Goal: Task Accomplishment & Management: Manage account settings

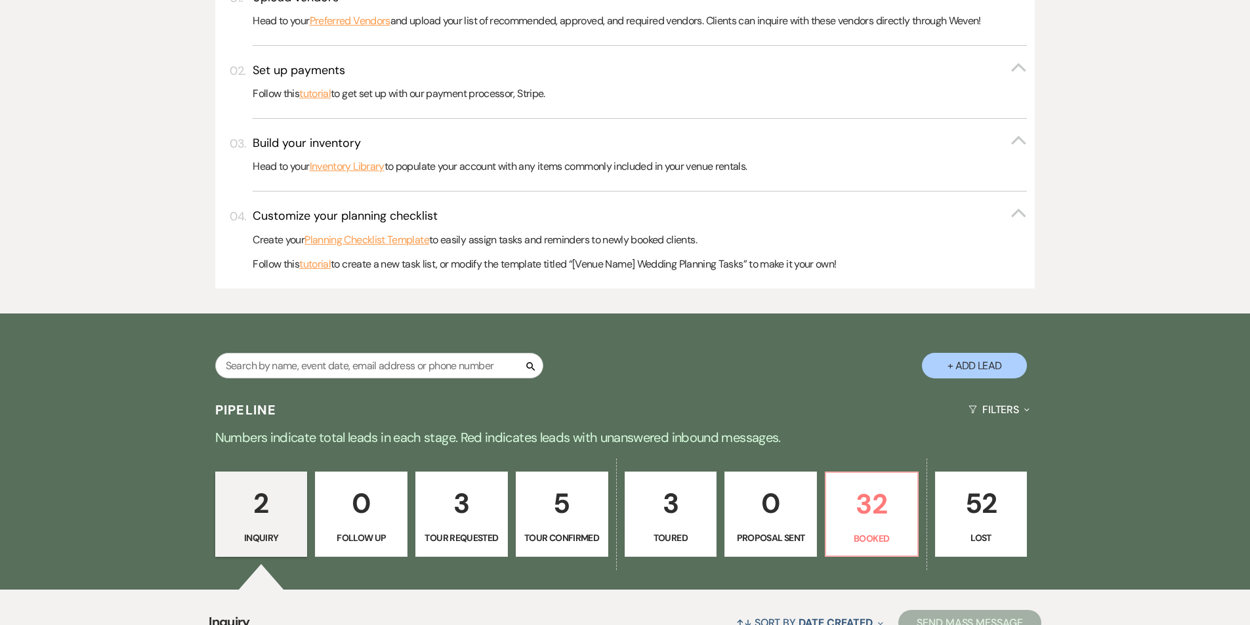
scroll to position [525, 0]
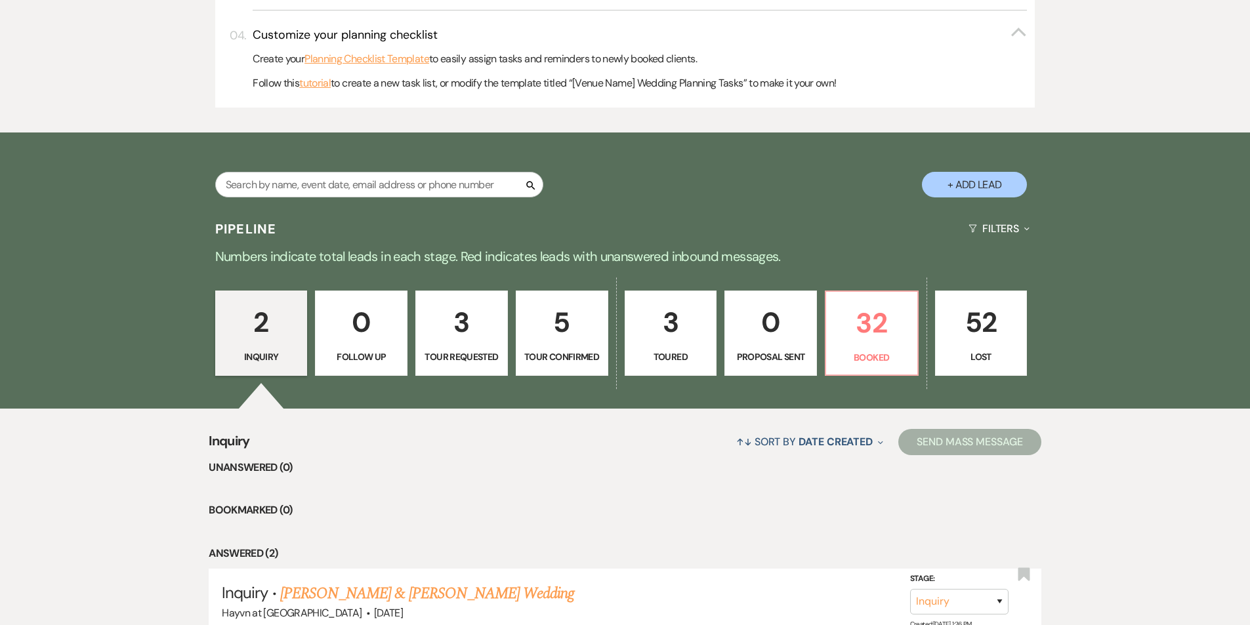
click at [686, 356] on p "Toured" at bounding box center [670, 357] width 75 height 14
select select "5"
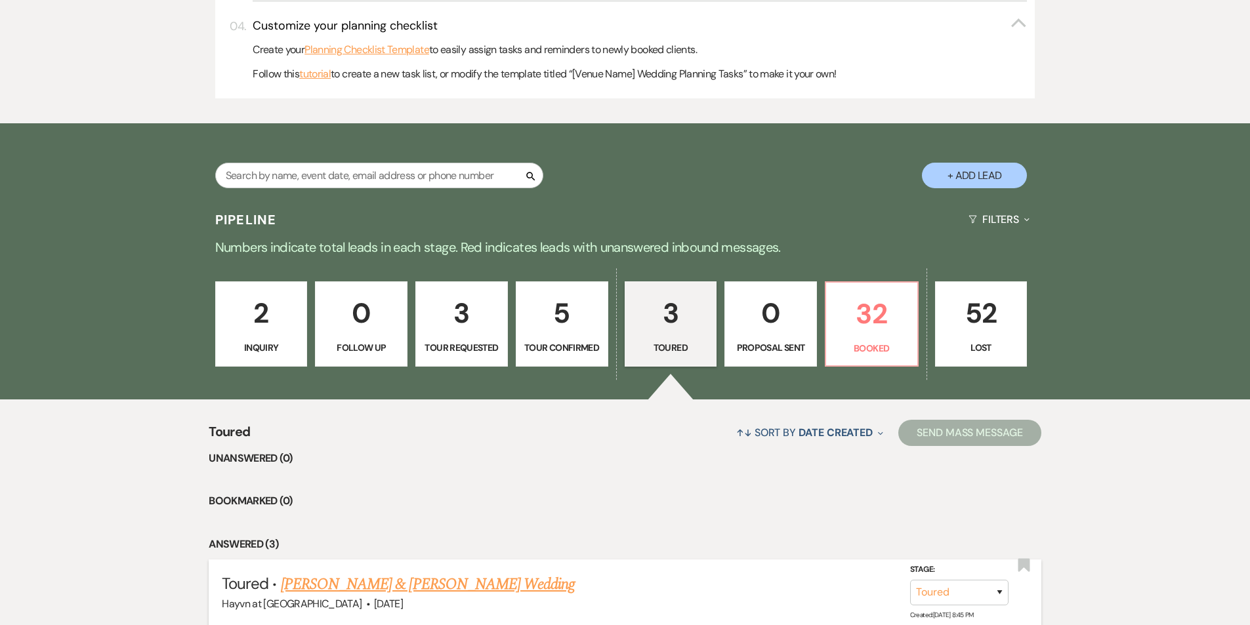
scroll to position [525, 0]
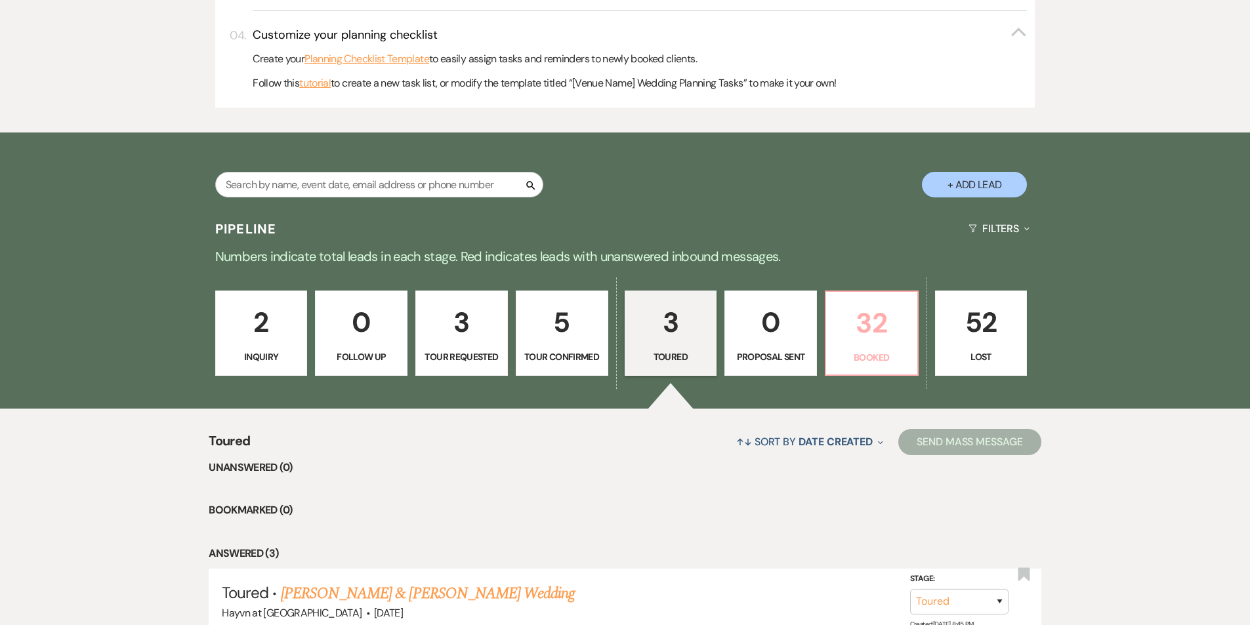
click at [882, 331] on p "32" at bounding box center [871, 323] width 75 height 44
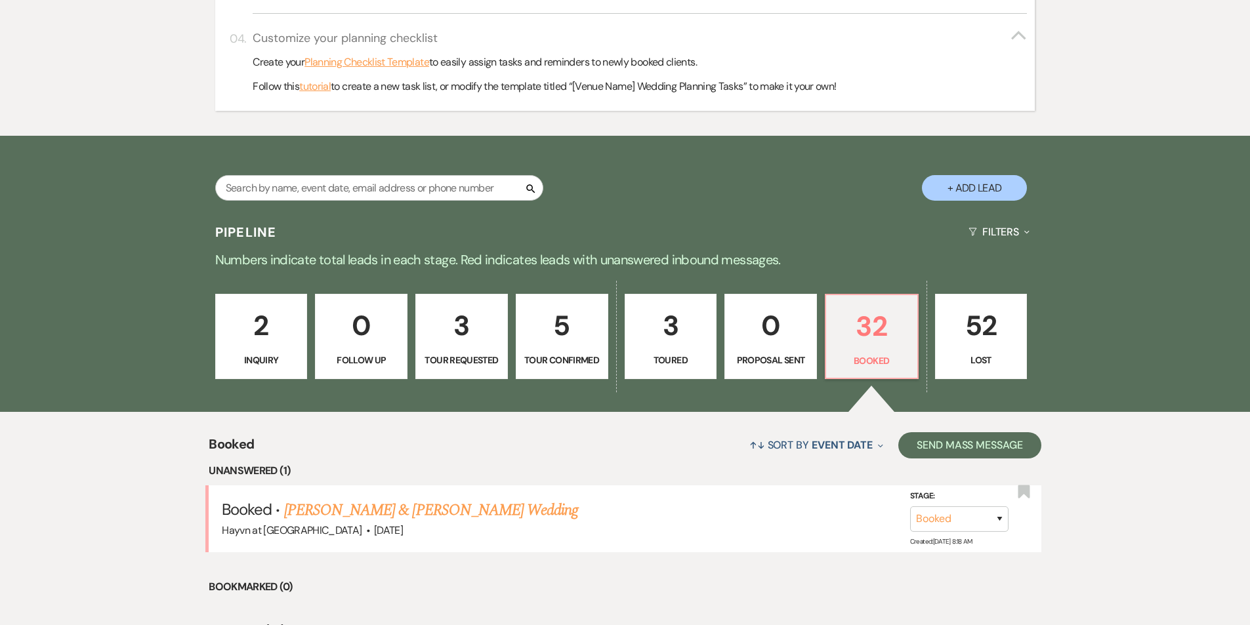
scroll to position [387, 0]
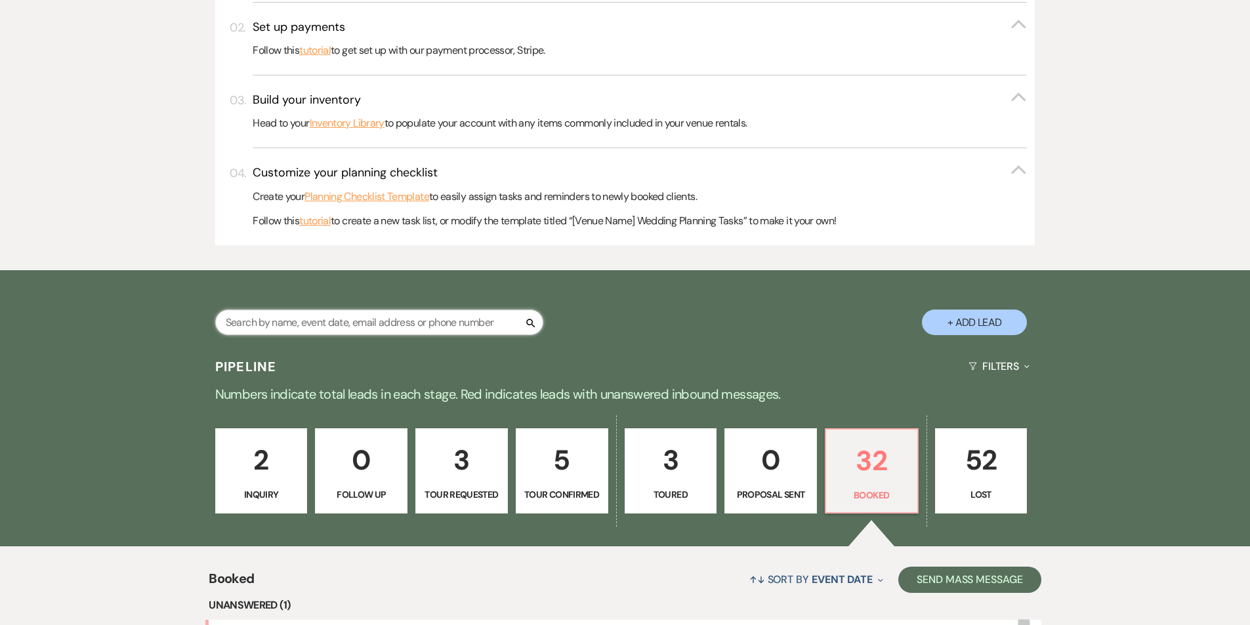
click at [423, 325] on input "text" at bounding box center [379, 323] width 328 height 26
paste input "[PERSON_NAME]"
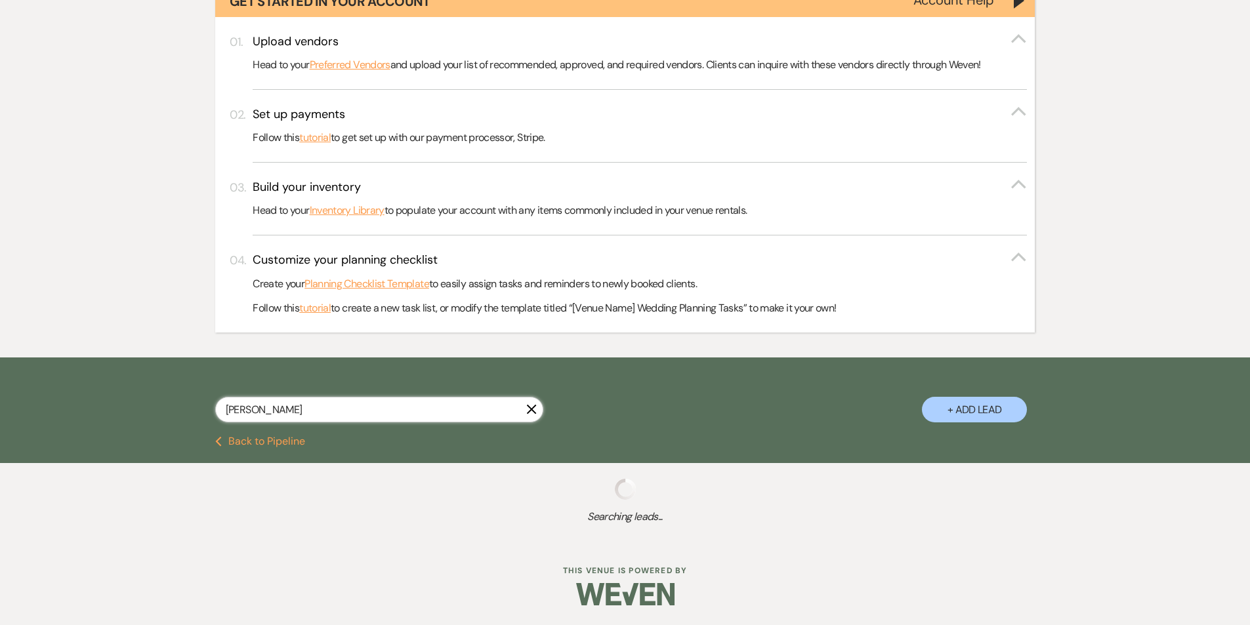
scroll to position [333, 0]
type input "[PERSON_NAME]"
select select "8"
select select "6"
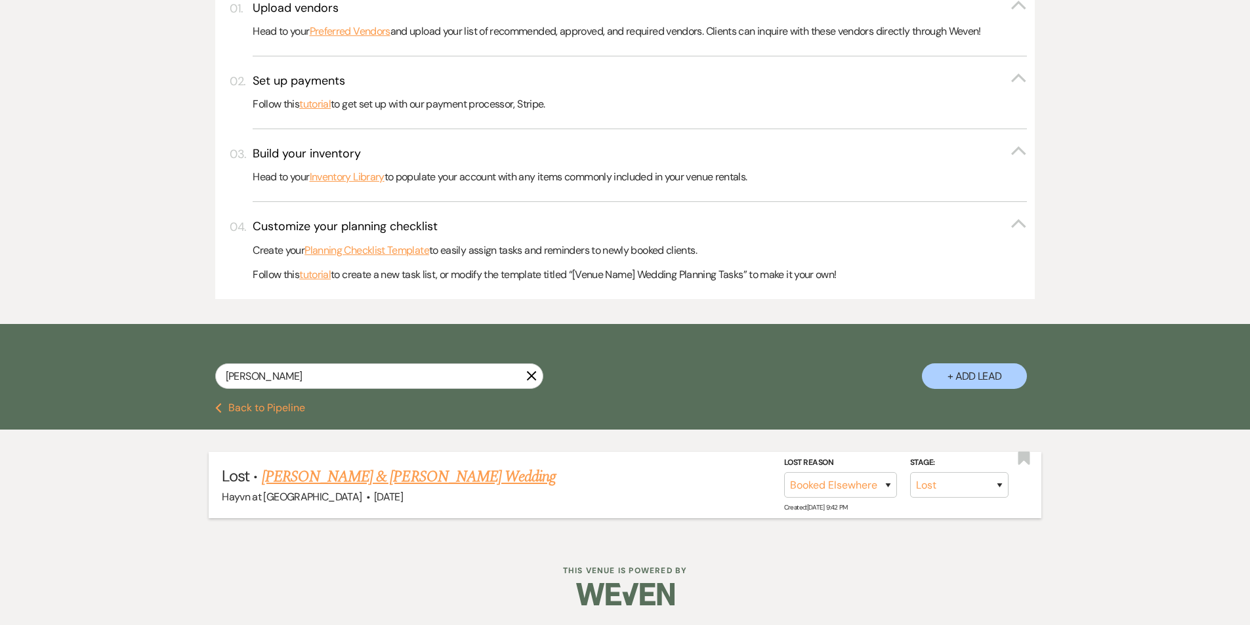
click at [389, 474] on link "[PERSON_NAME] & [PERSON_NAME] Wedding" at bounding box center [409, 477] width 294 height 24
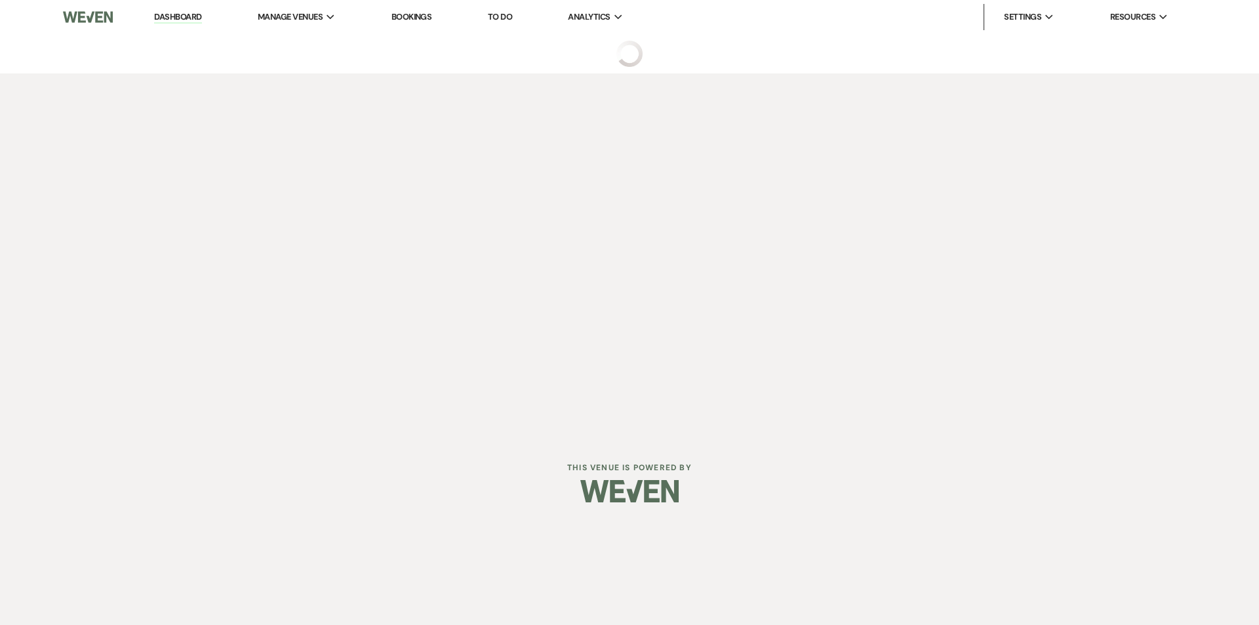
select select "8"
select select "6"
select select "5"
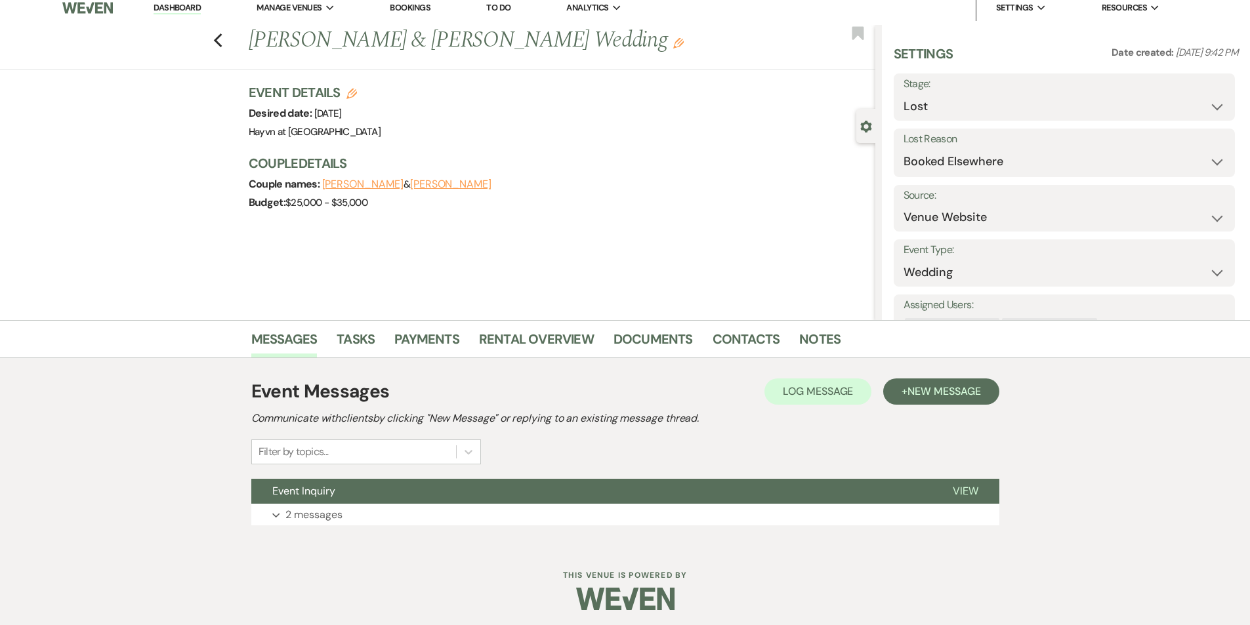
scroll to position [14, 0]
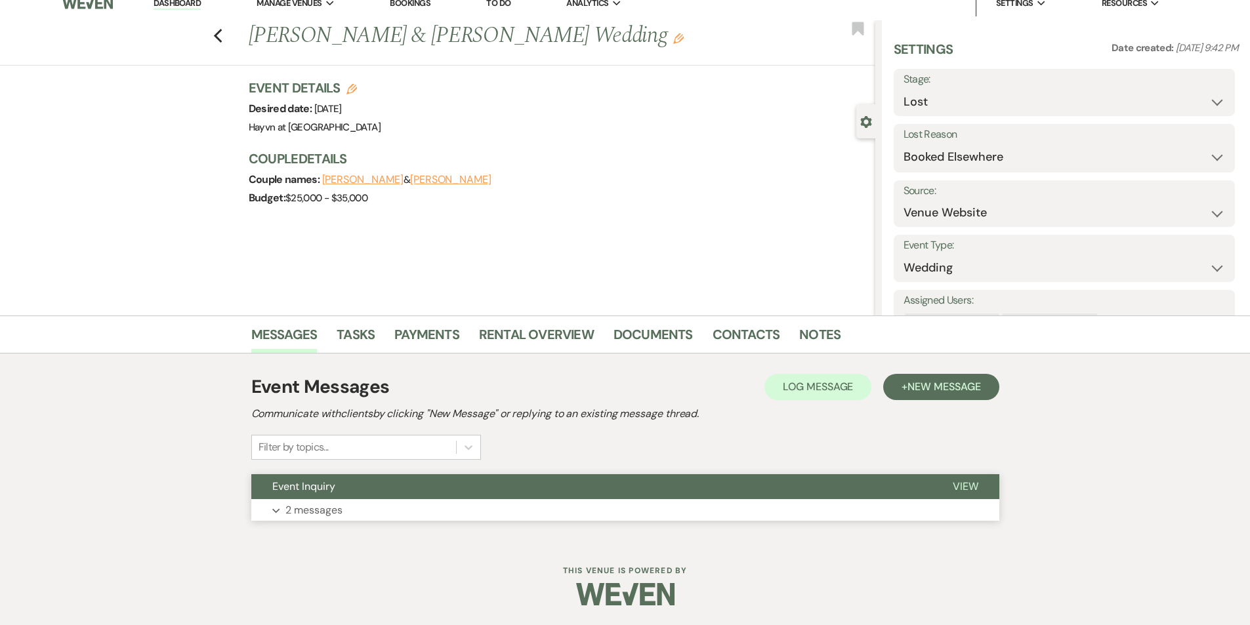
click at [280, 515] on button "Expand 2 messages" at bounding box center [625, 510] width 748 height 22
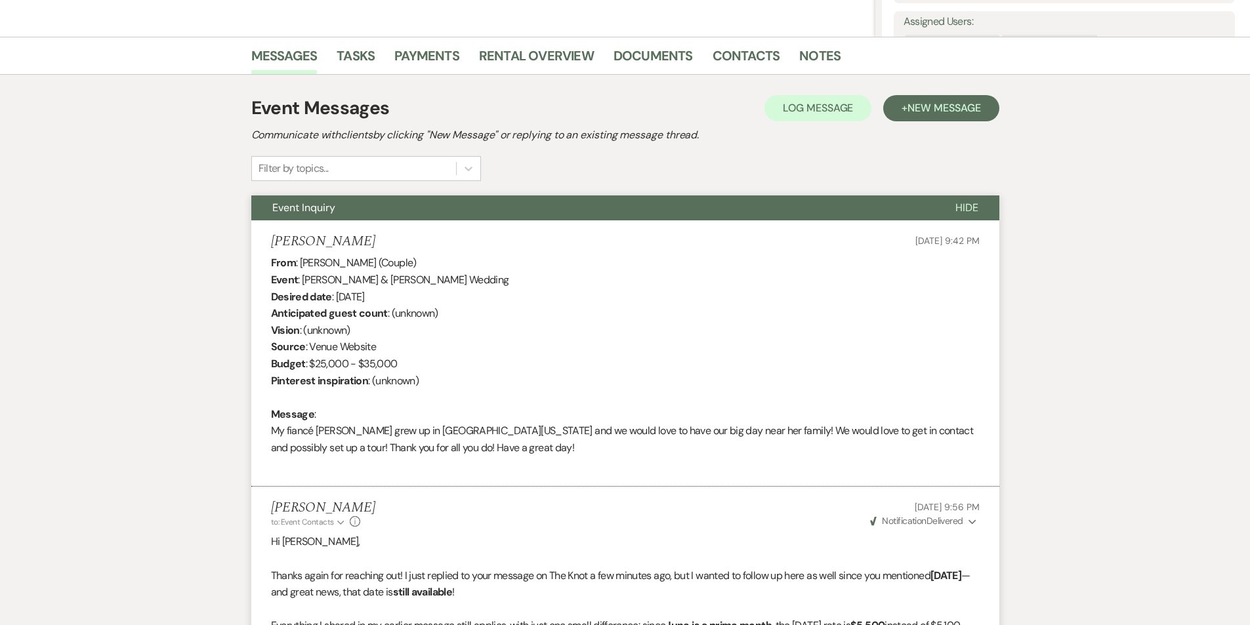
scroll to position [211, 0]
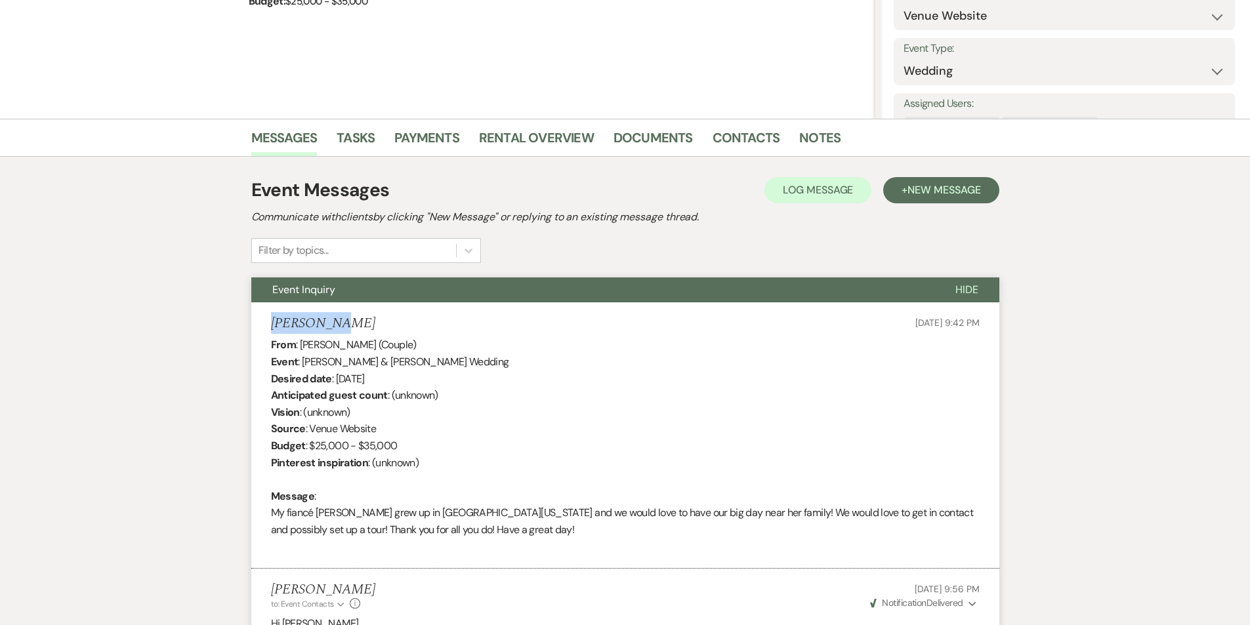
drag, startPoint x: 334, startPoint y: 322, endPoint x: 275, endPoint y: 322, distance: 59.0
click at [275, 322] on div "[PERSON_NAME] [DATE] 9:42 PM" at bounding box center [625, 324] width 708 height 16
copy h5 "[PERSON_NAME]"
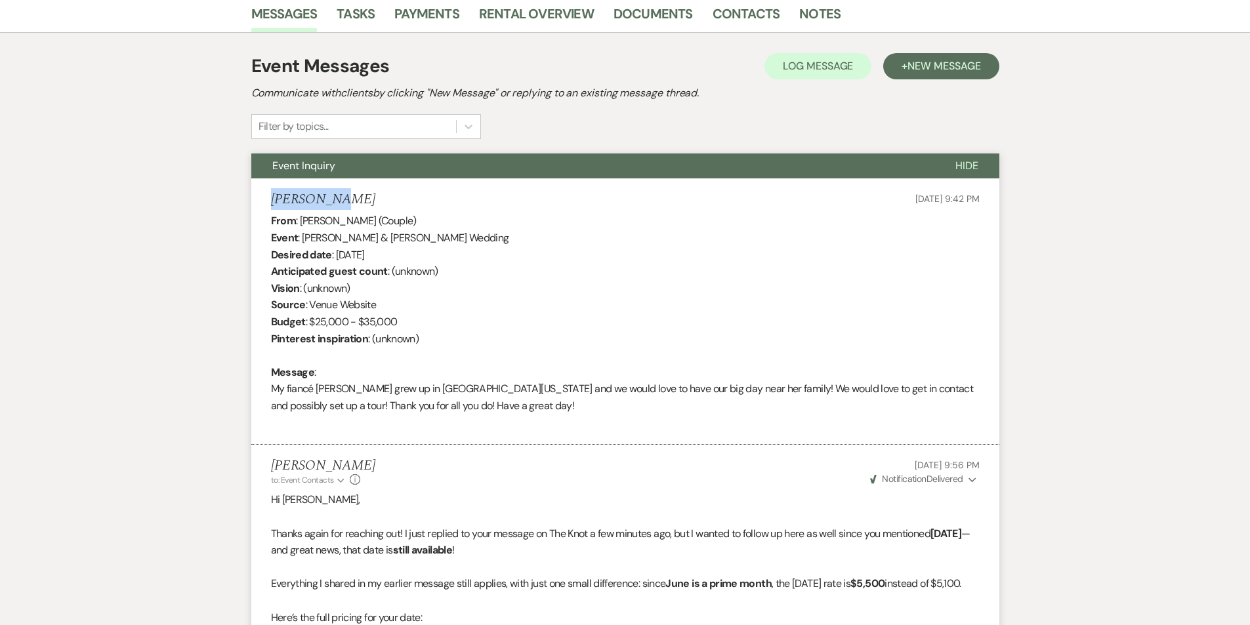
scroll to position [145, 0]
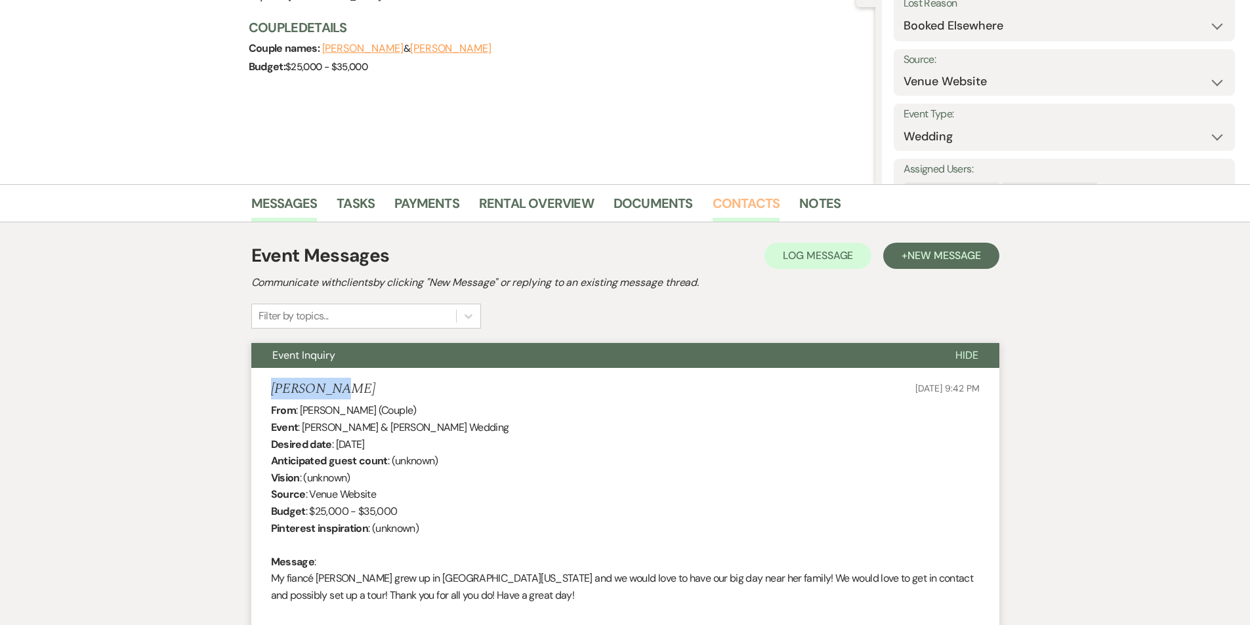
click at [727, 199] on link "Contacts" at bounding box center [746, 207] width 68 height 29
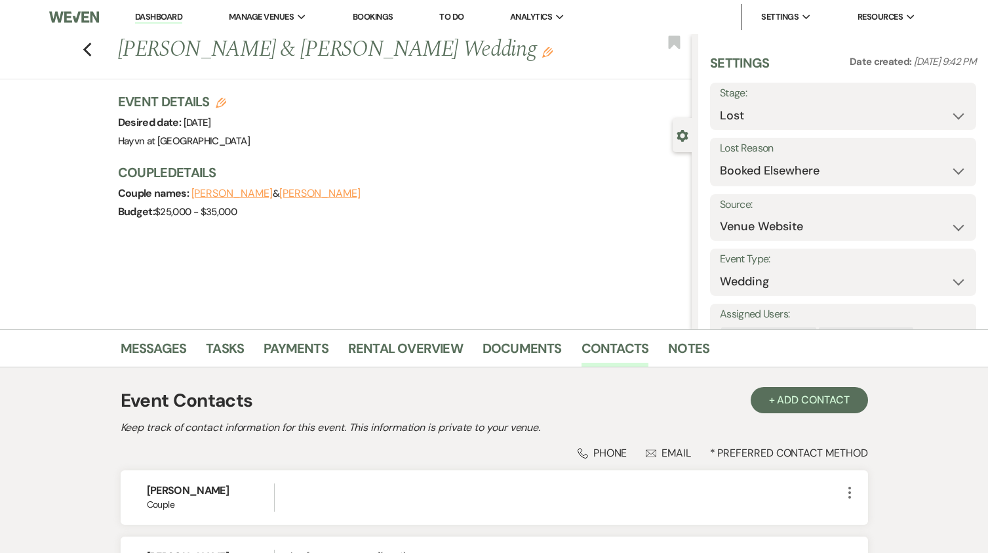
click at [79, 22] on img at bounding box center [73, 17] width 49 height 28
